Goal: Browse casually

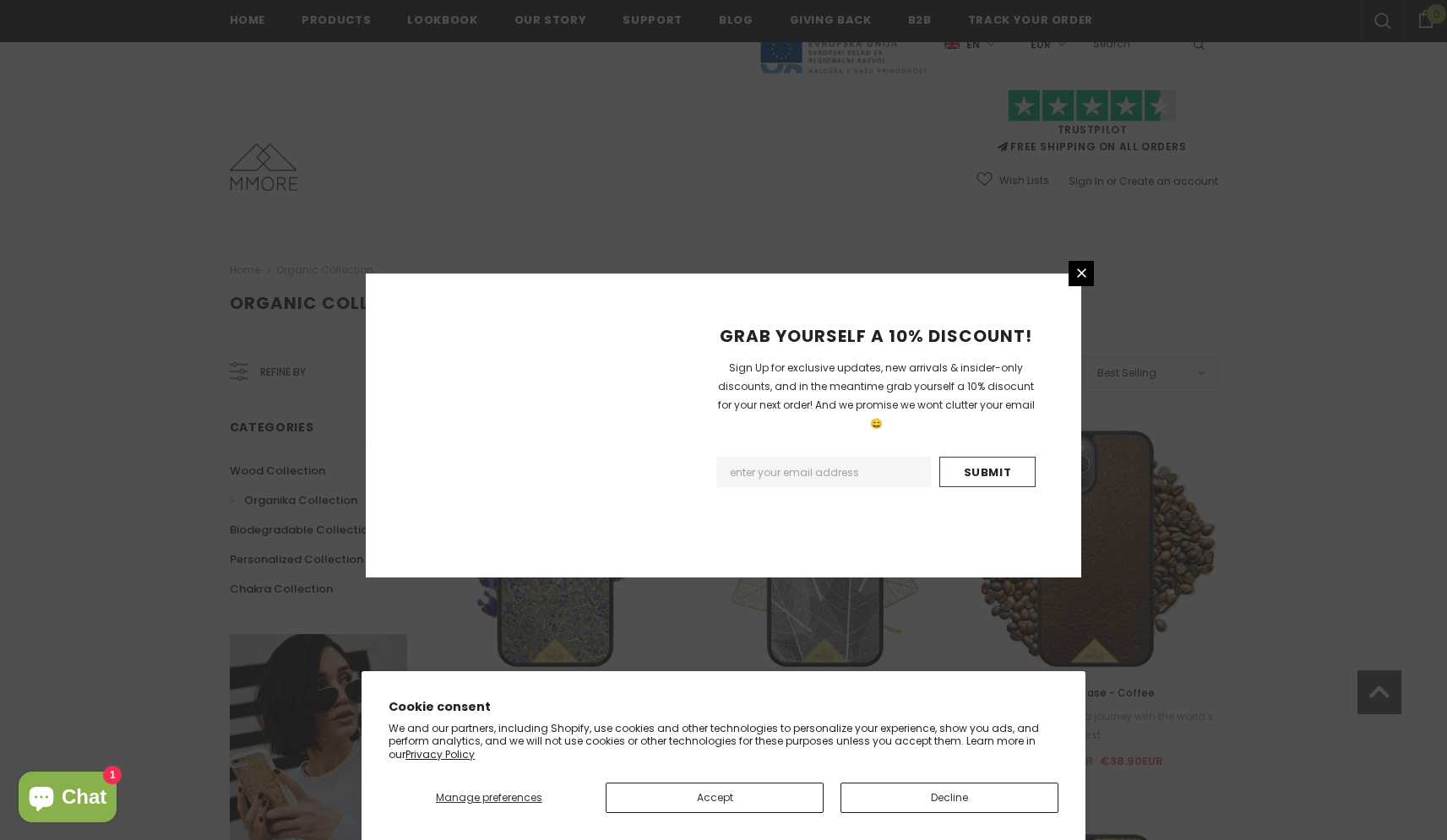
scroll to position [1829, 0]
